Goal: Find contact information: Obtain details needed to contact an individual or organization

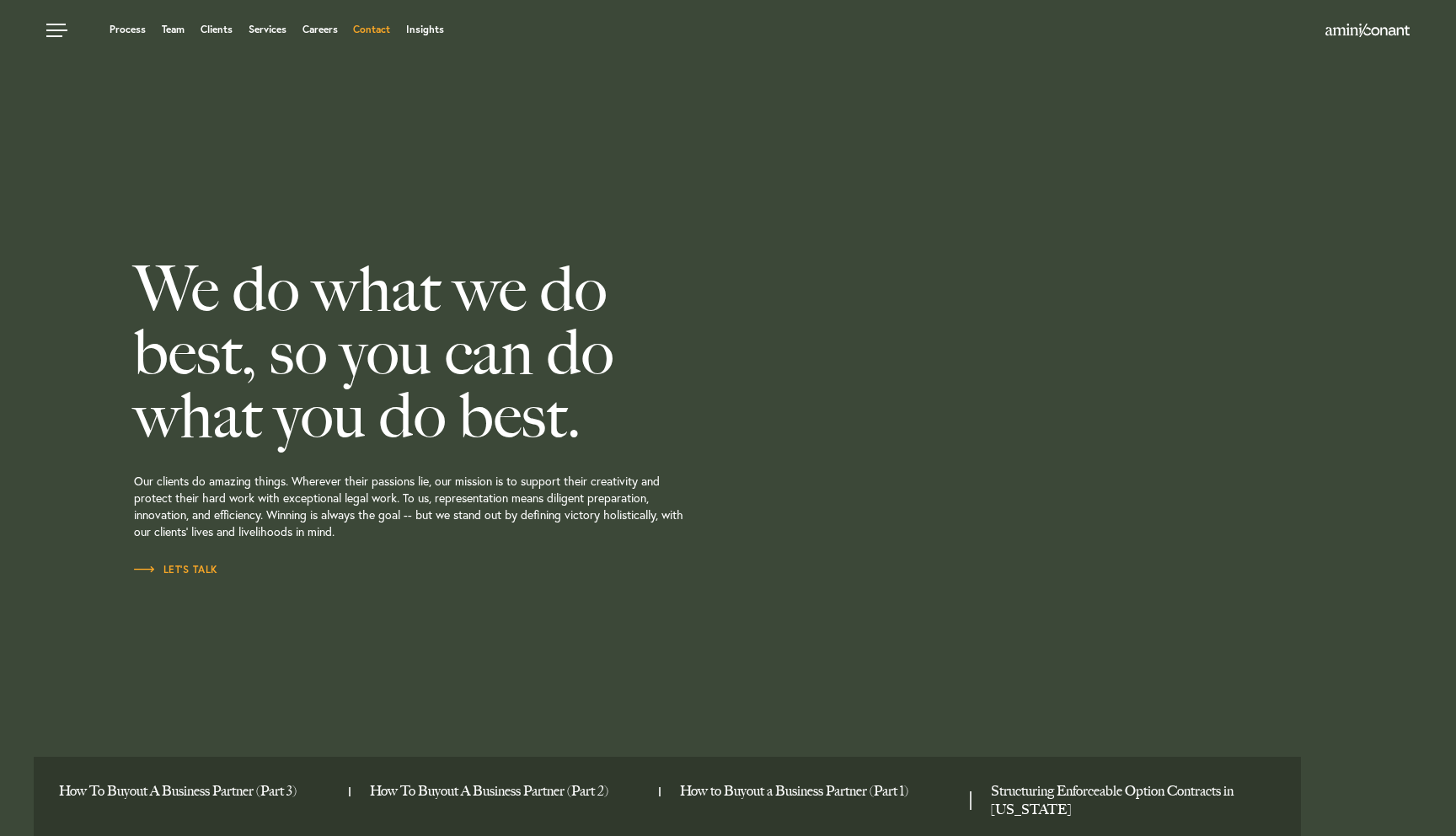
click at [372, 34] on link "Contact" at bounding box center [371, 30] width 37 height 11
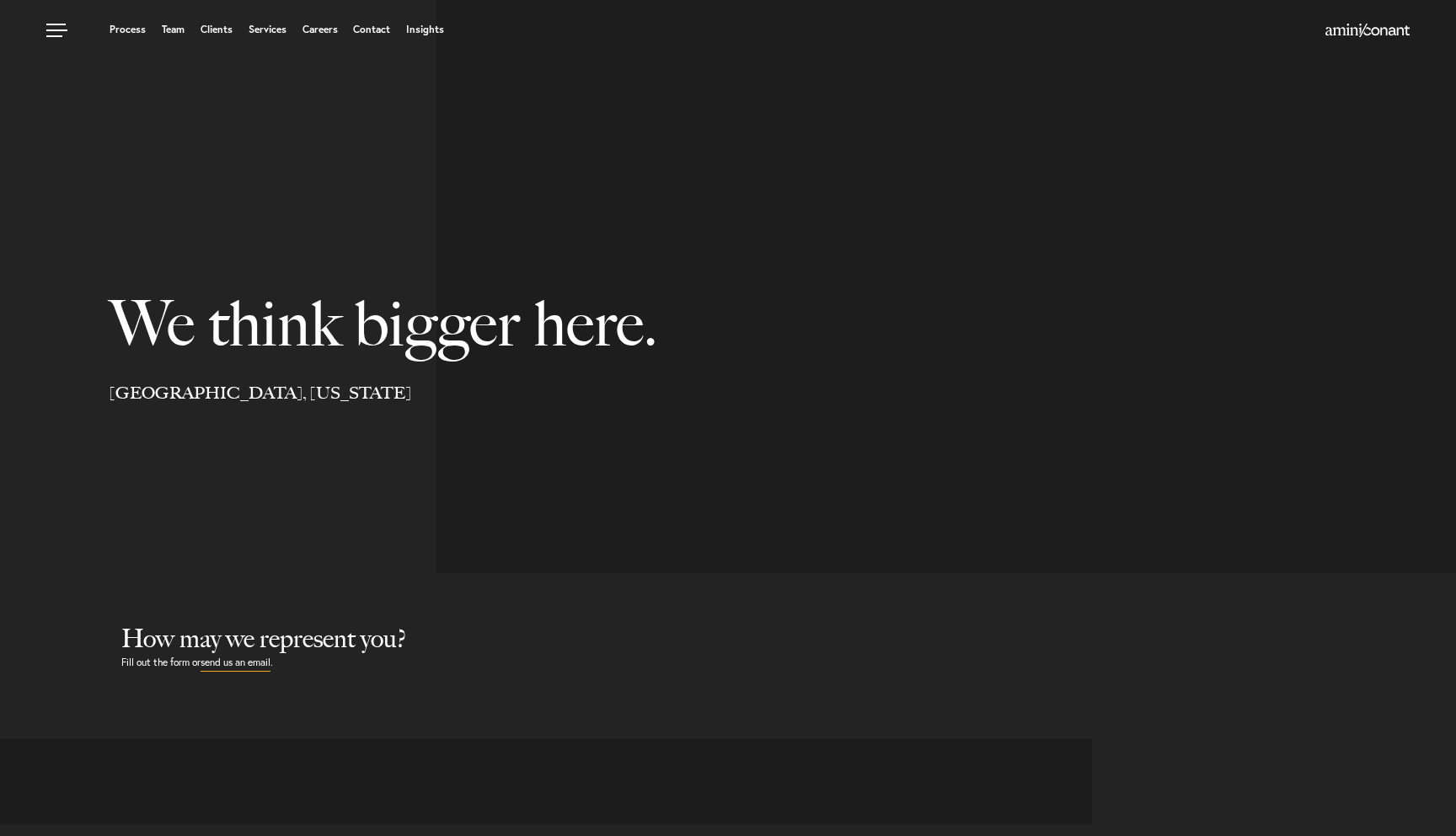
select select "Austin"
select select "Business and Civil Litigation"
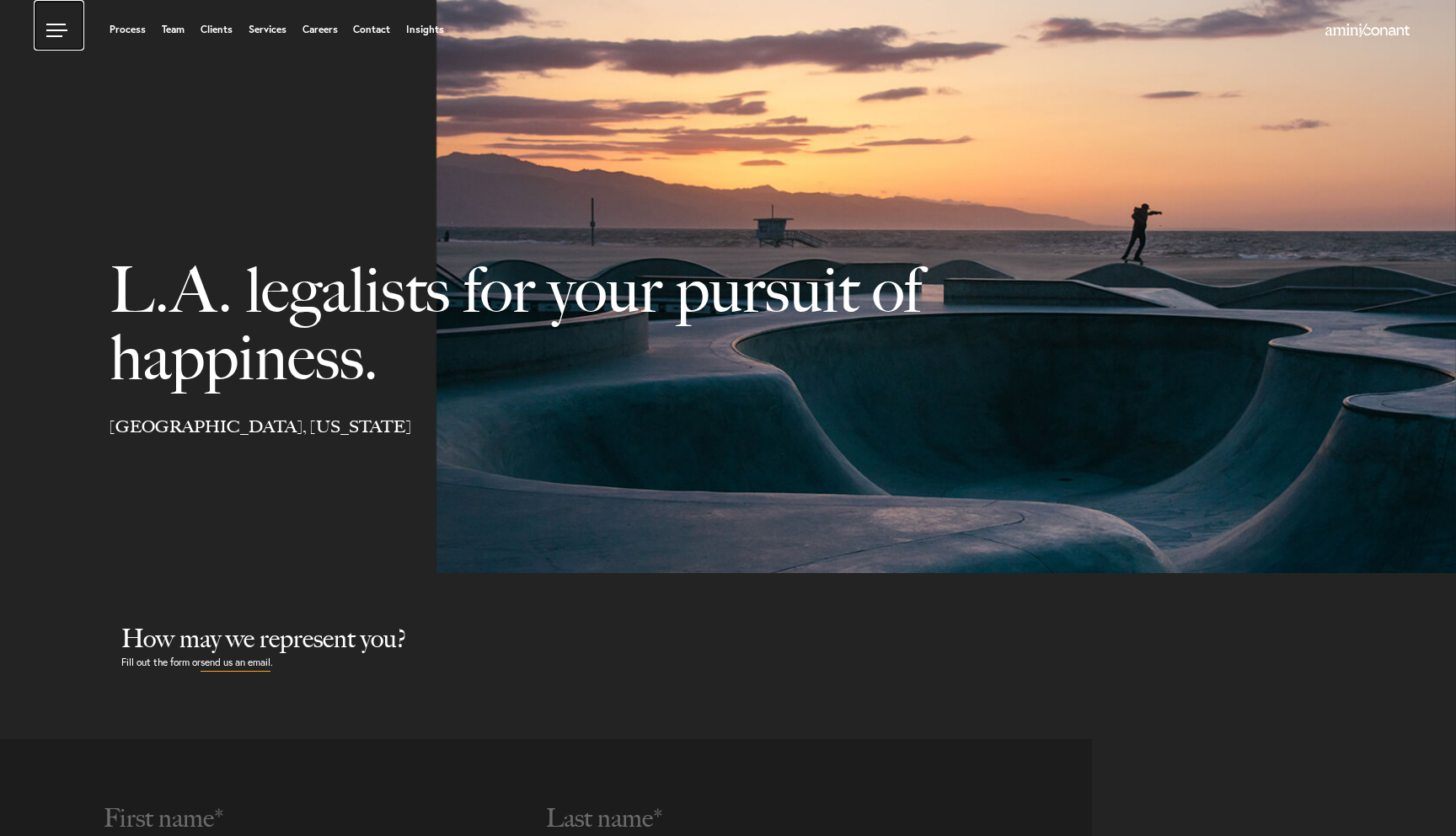
click at [51, 31] on link at bounding box center [60, 25] width 51 height 51
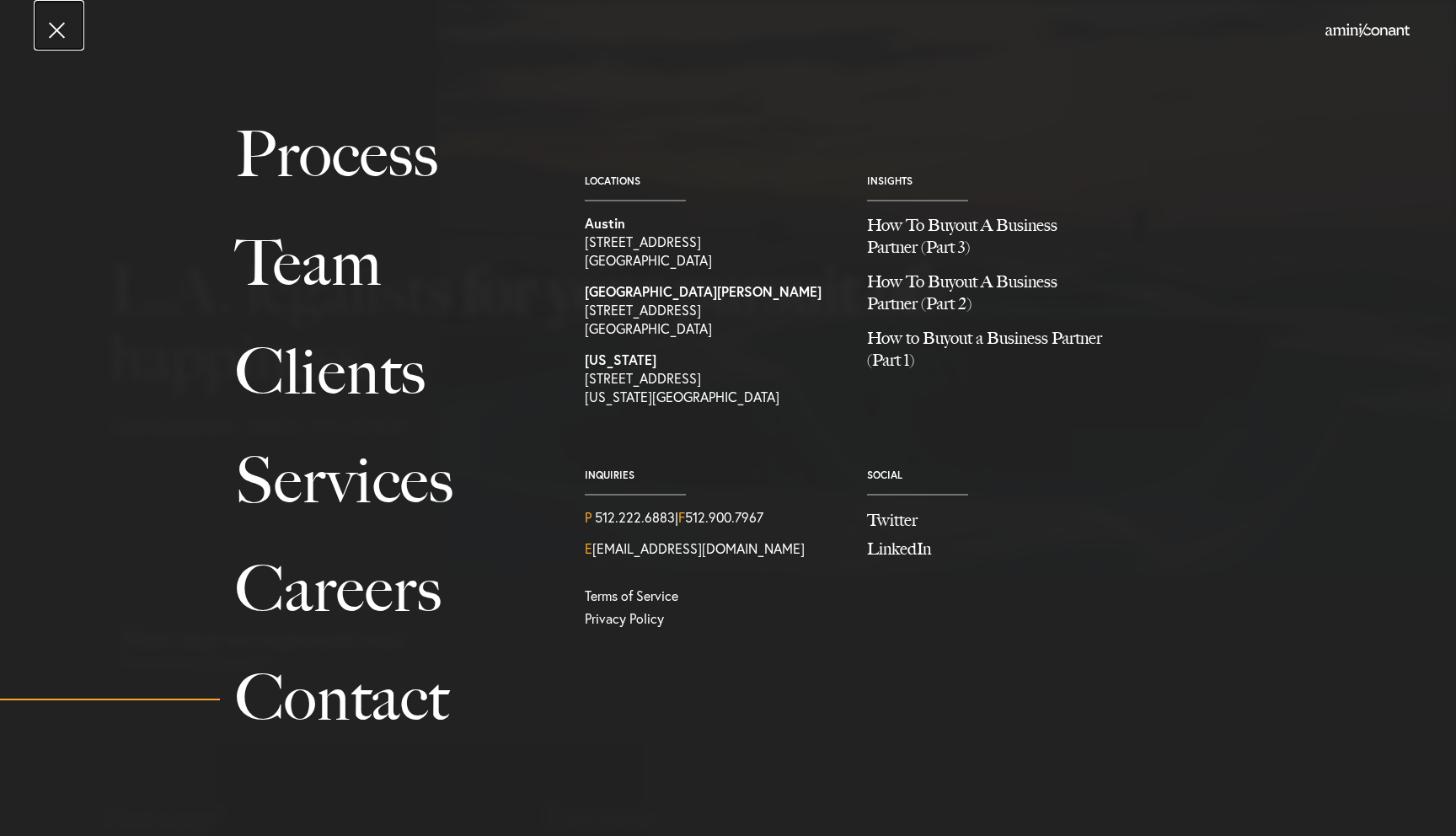
click at [59, 31] on link at bounding box center [60, 25] width 51 height 51
